Goal: Task Accomplishment & Management: Use online tool/utility

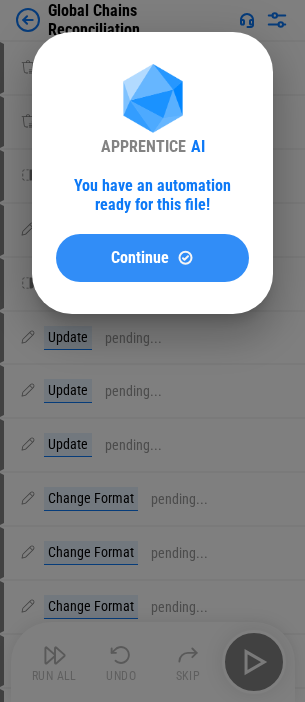
click at [139, 250] on span "Continue" at bounding box center [140, 258] width 58 height 16
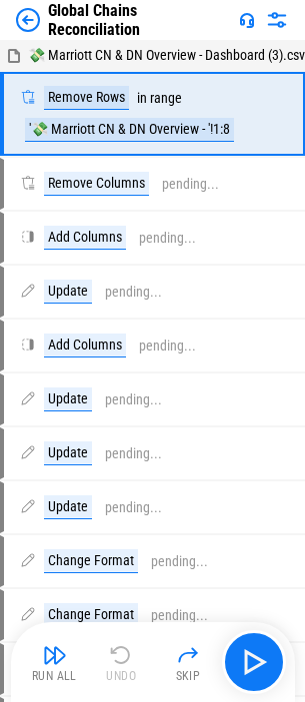
click at [26, 15] on img at bounding box center [28, 20] width 24 height 24
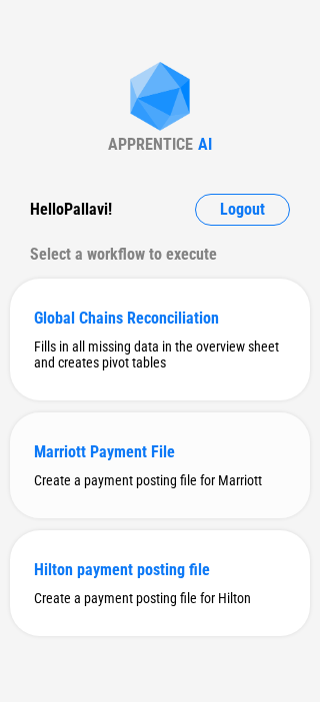
click at [155, 471] on div "Marriott Payment File Create a payment posting file for Marriott" at bounding box center [160, 466] width 300 height 106
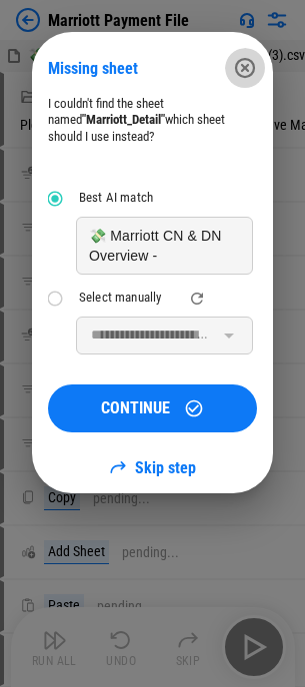
click at [247, 57] on icon "button" at bounding box center [245, 68] width 24 height 24
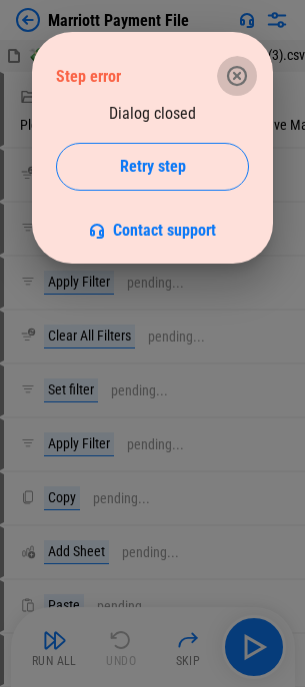
click at [247, 73] on icon "button" at bounding box center [237, 76] width 24 height 24
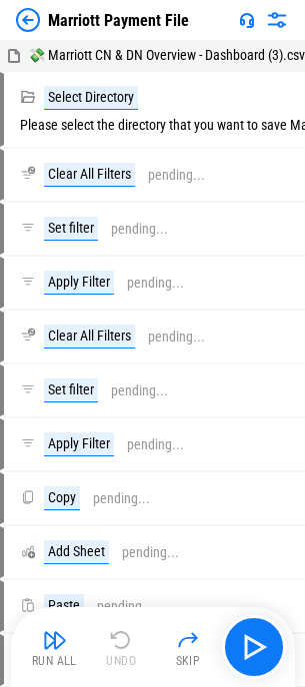
click at [28, 13] on img at bounding box center [28, 20] width 24 height 24
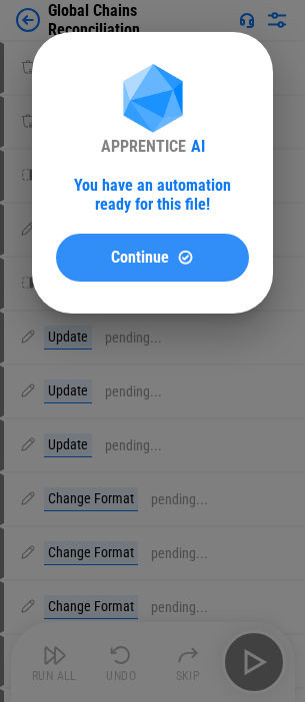
click at [125, 258] on span "Continue" at bounding box center [140, 258] width 58 height 16
